Goal: Information Seeking & Learning: Learn about a topic

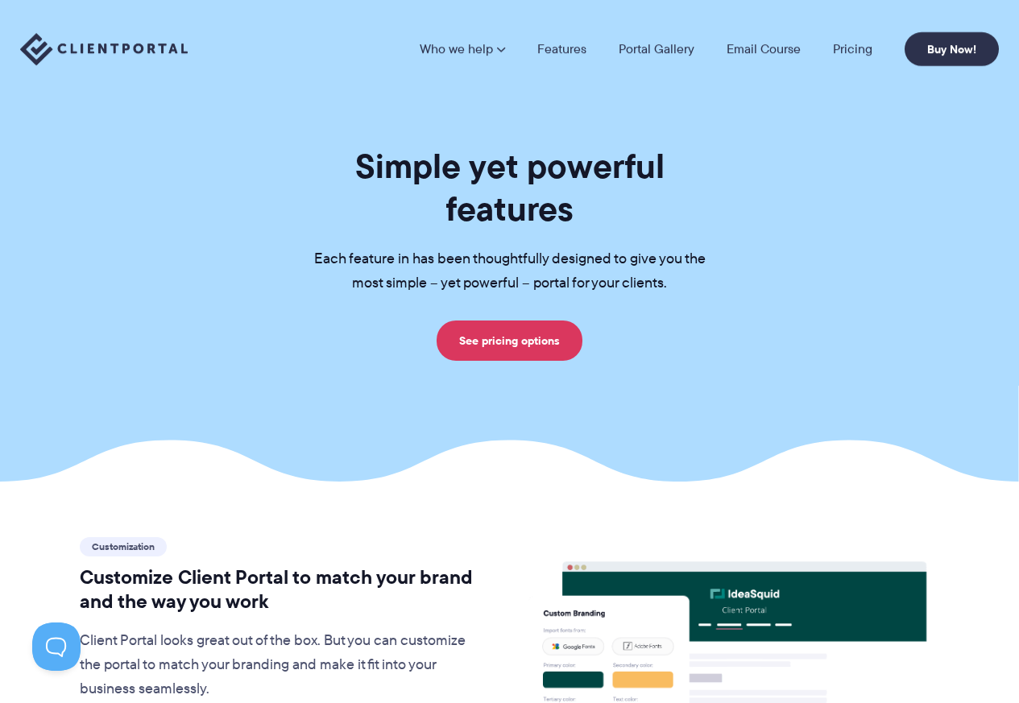
click at [116, 42] on img at bounding box center [104, 49] width 168 height 33
